Goal: Find contact information: Find contact information

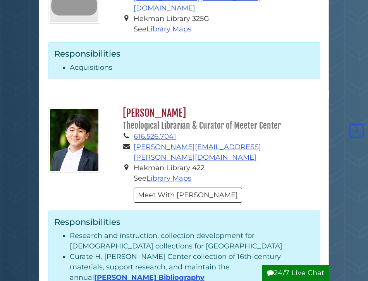
scroll to position [384, 0]
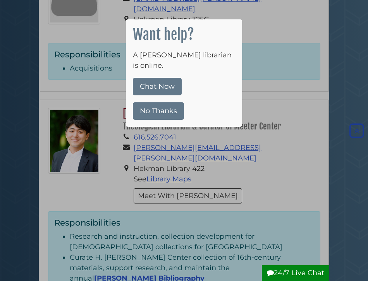
click at [167, 102] on button "No Thanks" at bounding box center [158, 110] width 51 height 17
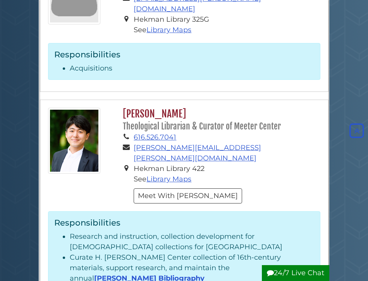
click at [269, 164] on li "Hekman Library 422 See Library Maps" at bounding box center [227, 174] width 186 height 21
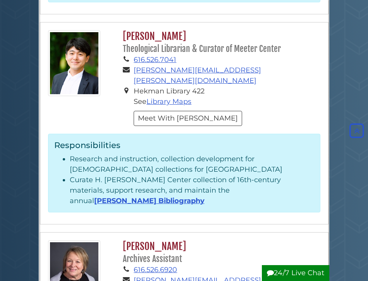
scroll to position [491, 0]
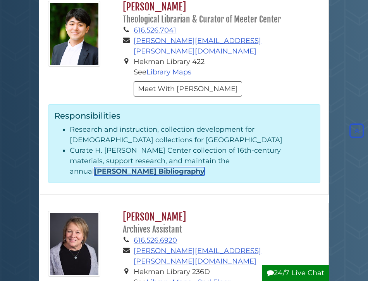
click at [205, 167] on link "[PERSON_NAME] Bibliography" at bounding box center [149, 171] width 110 height 9
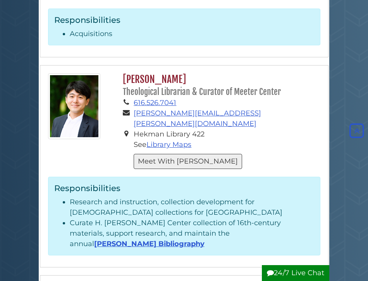
click at [164, 154] on button "Meet With [PERSON_NAME]" at bounding box center [188, 161] width 109 height 15
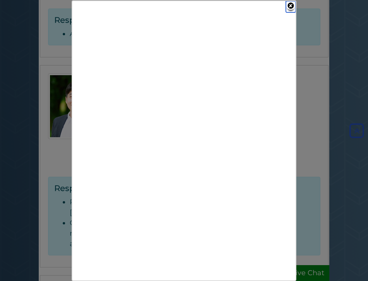
click at [293, 5] on link "Close" at bounding box center [291, 6] width 10 height 11
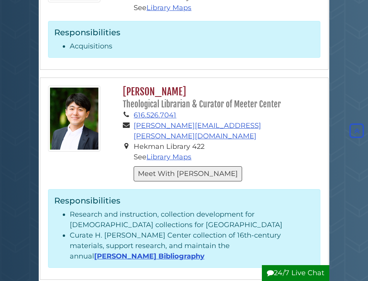
scroll to position [467, 0]
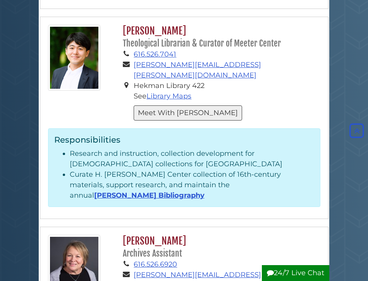
click at [171, 105] on button "Meet With [PERSON_NAME]" at bounding box center [188, 112] width 109 height 15
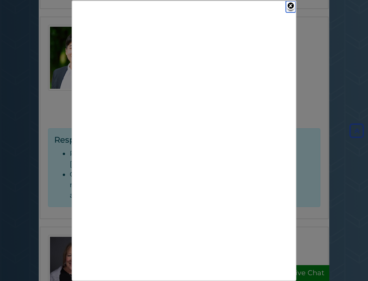
click at [292, 5] on link "Close" at bounding box center [291, 6] width 10 height 11
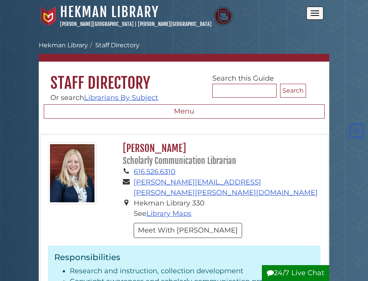
scroll to position [0, 0]
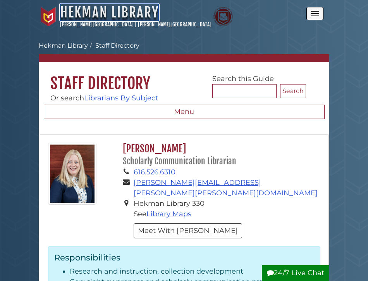
click at [76, 7] on link "Hekman Library" at bounding box center [109, 12] width 99 height 17
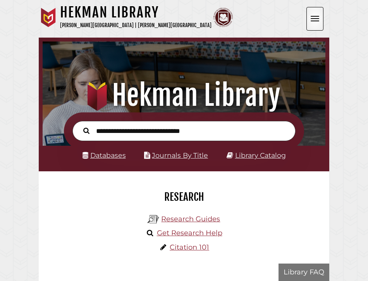
scroll to position [93, 279]
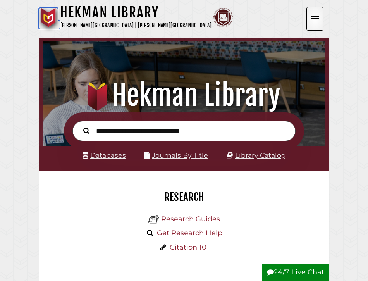
click at [50, 19] on img at bounding box center [48, 17] width 19 height 19
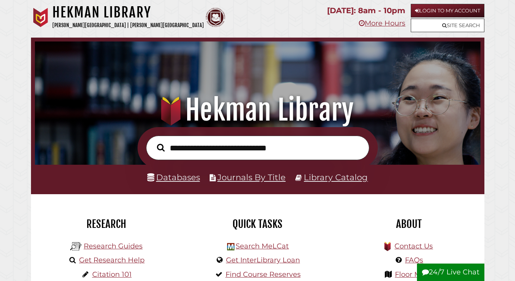
scroll to position [147, 442]
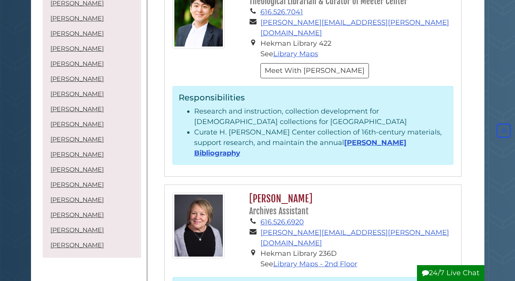
scroll to position [412, 0]
